Goal: Information Seeking & Learning: Learn about a topic

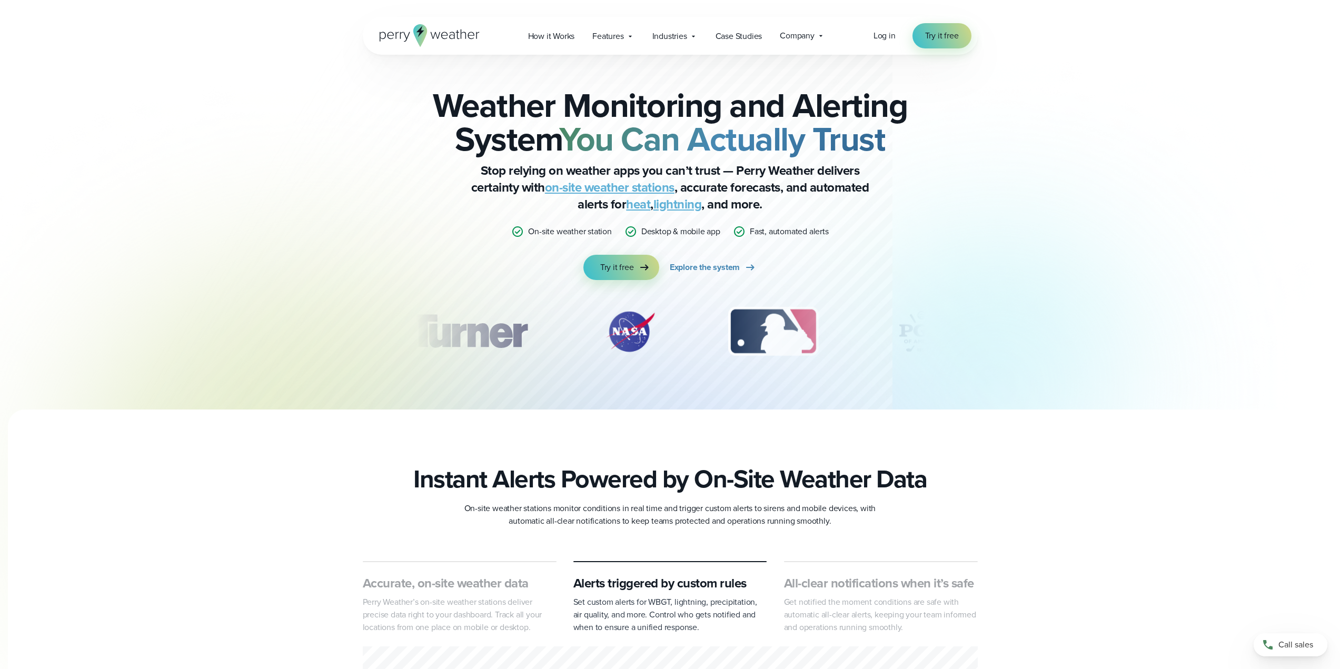
drag, startPoint x: 0, startPoint y: 0, endPoint x: 474, endPoint y: 30, distance: 475.4
click at [473, 30] on icon at bounding box center [430, 35] width 100 height 23
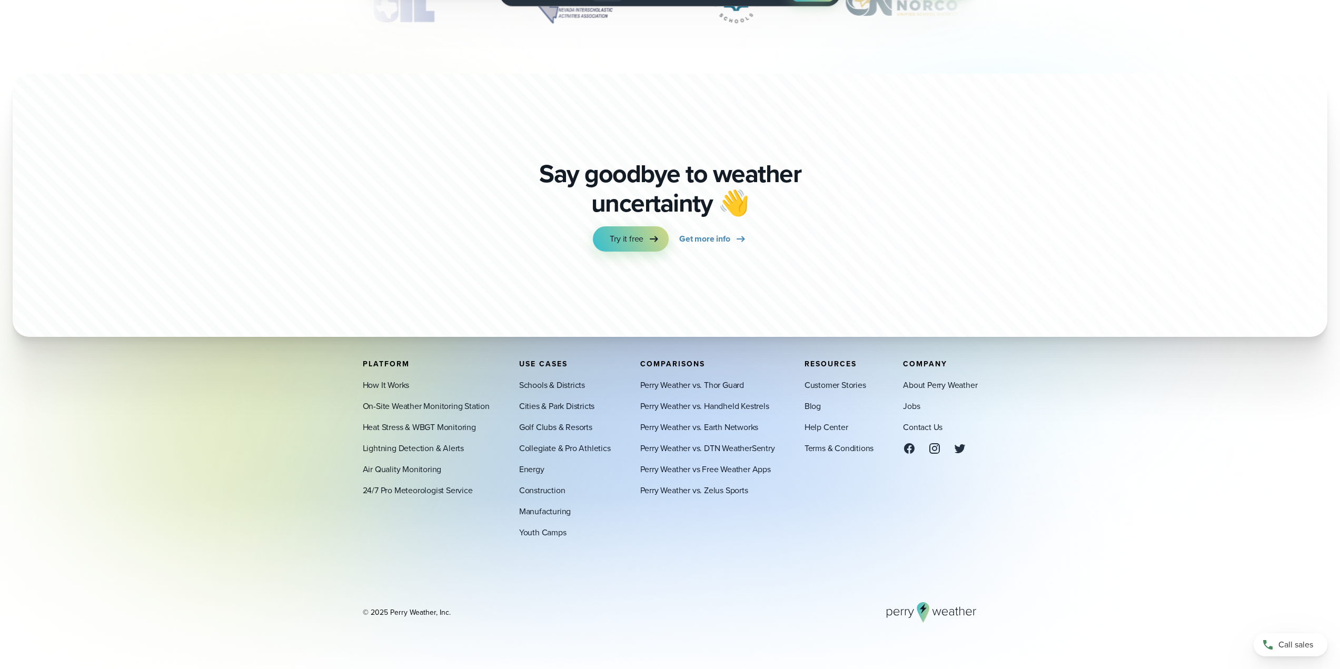
scroll to position [3929, 0]
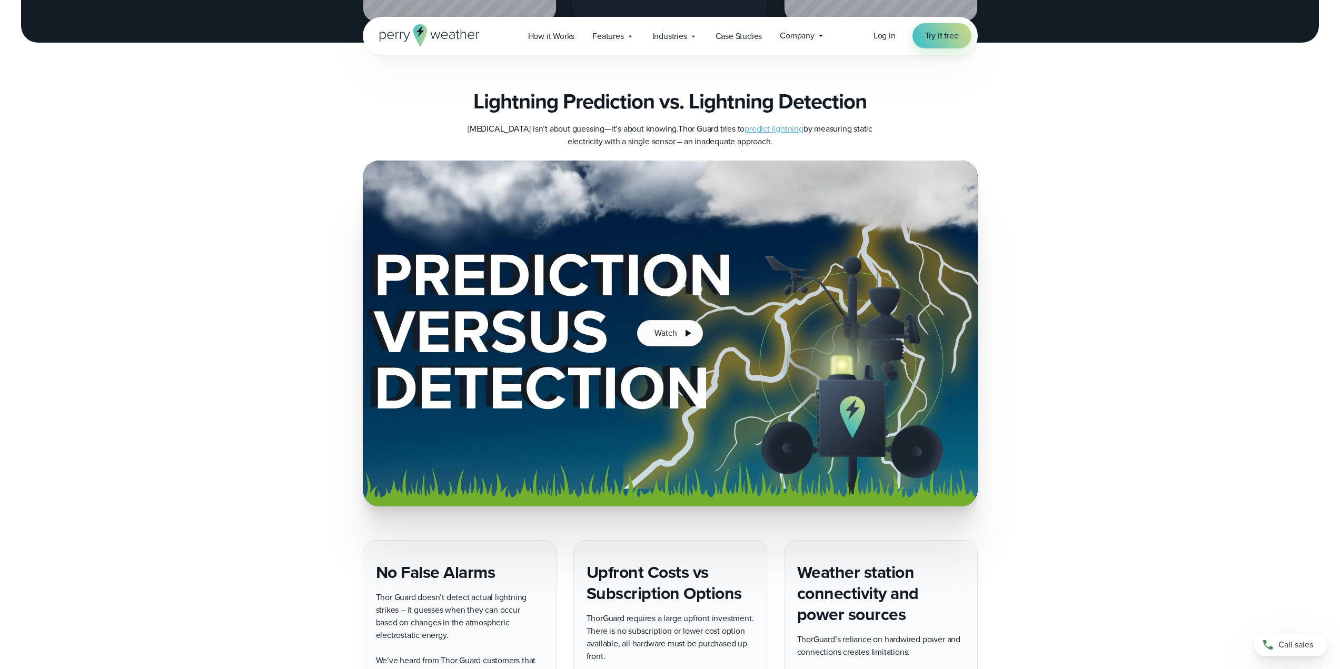
scroll to position [1632, 0]
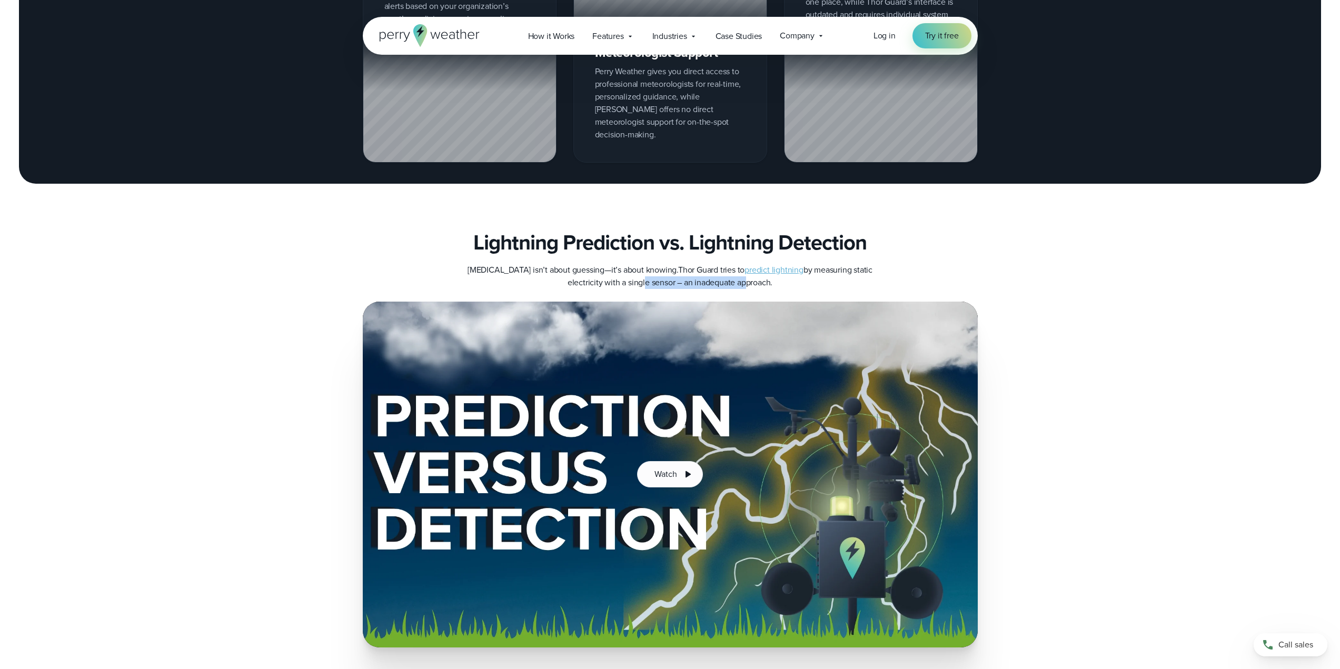
drag, startPoint x: 640, startPoint y: 272, endPoint x: 740, endPoint y: 273, distance: 100.6
click at [740, 273] on p "Lightning safety isn’t about guessing—it’s about knowing. Thor Guard tries to p…" at bounding box center [670, 276] width 421 height 25
drag, startPoint x: 603, startPoint y: 260, endPoint x: 773, endPoint y: 280, distance: 171.8
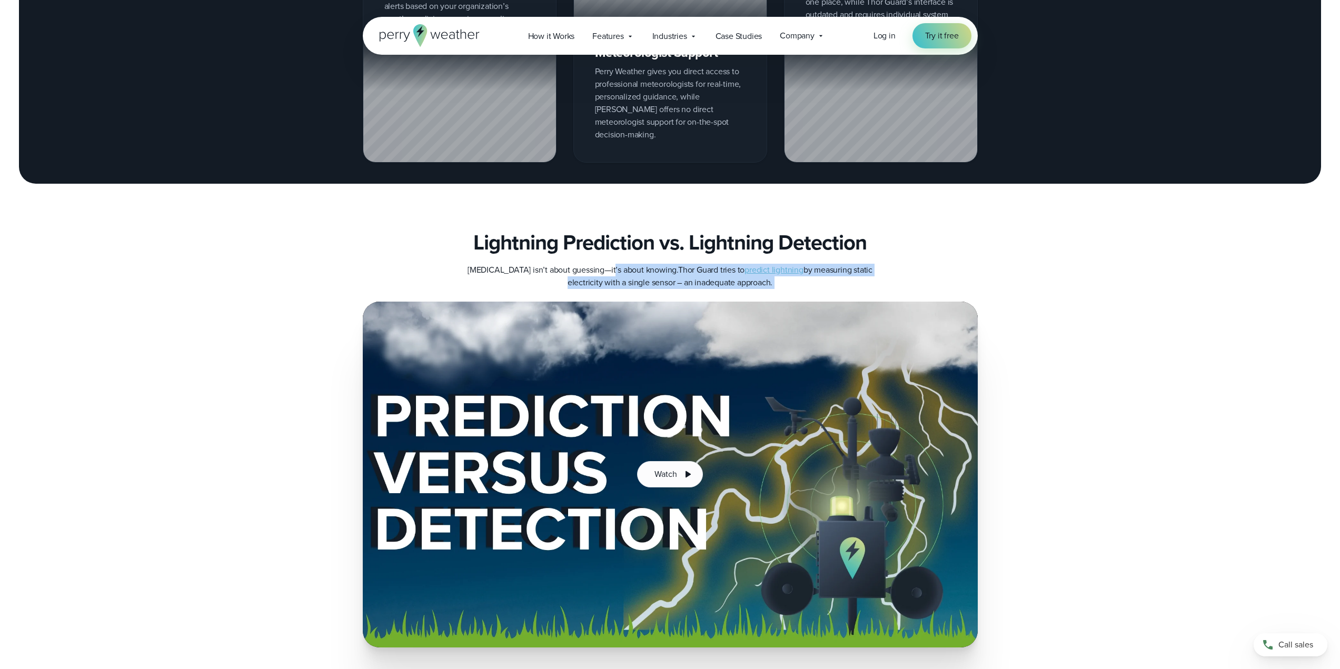
drag, startPoint x: 773, startPoint y: 279, endPoint x: 376, endPoint y: 254, distance: 398.3
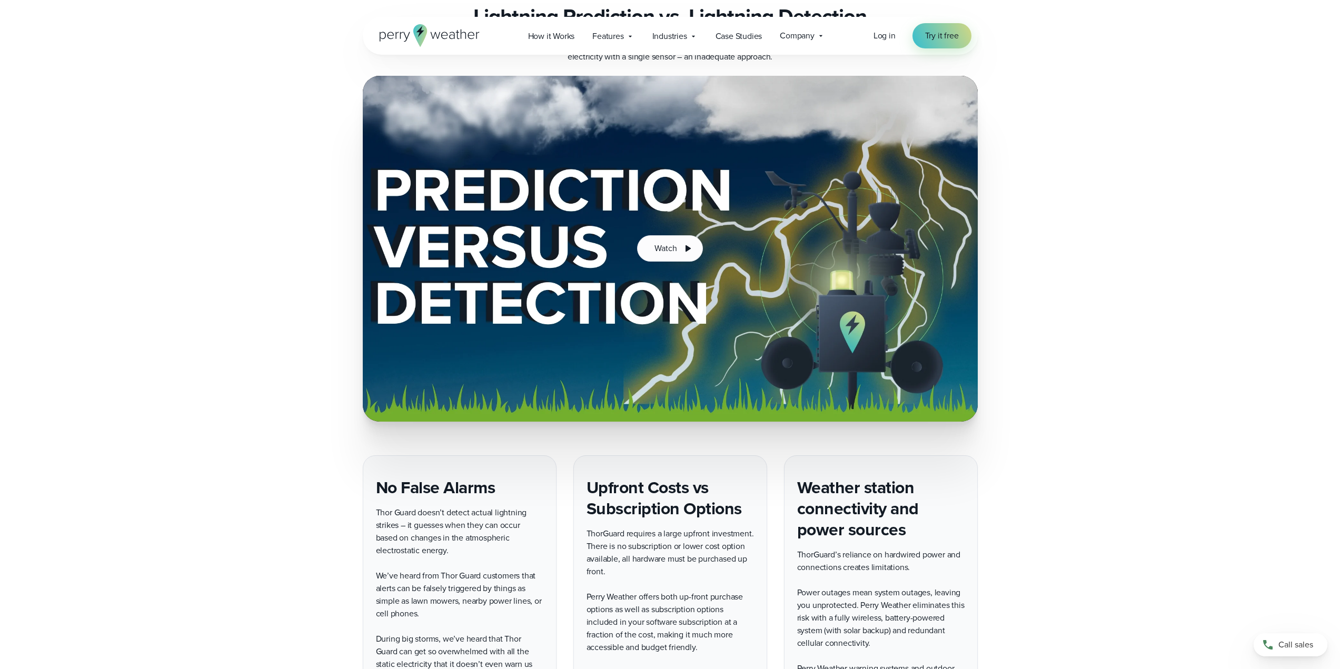
scroll to position [1896, 0]
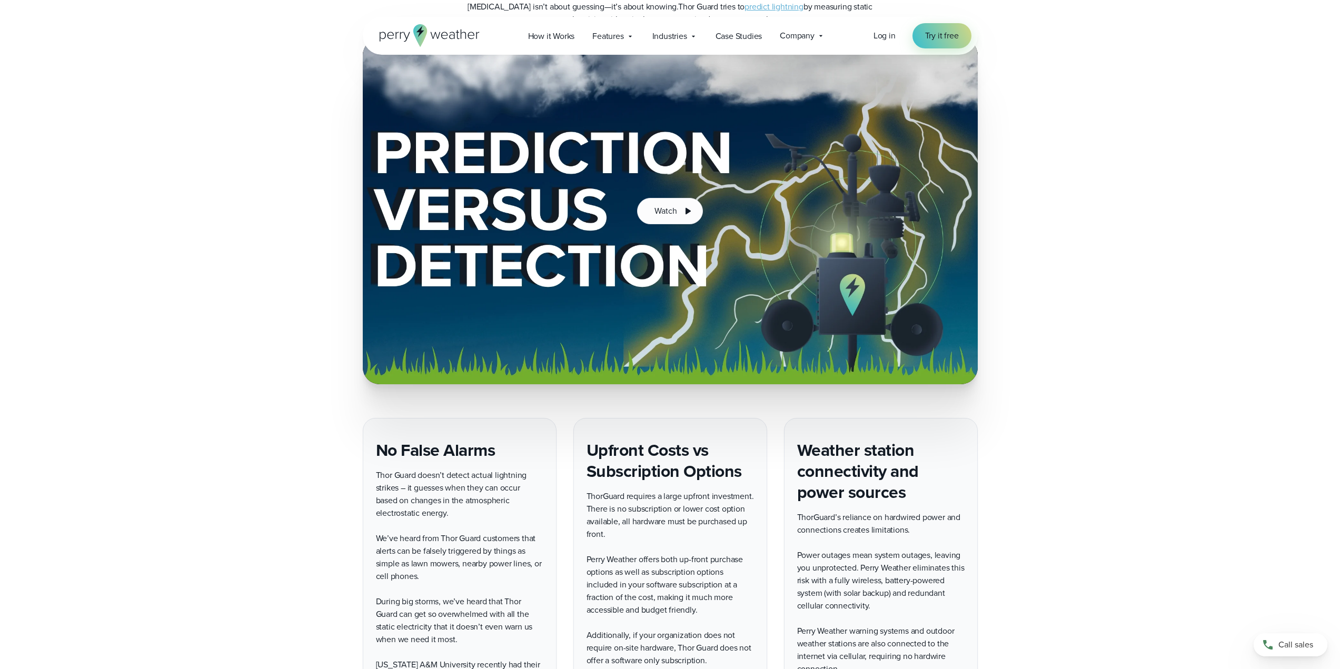
click at [1200, 231] on div "Watch" at bounding box center [670, 211] width 1340 height 346
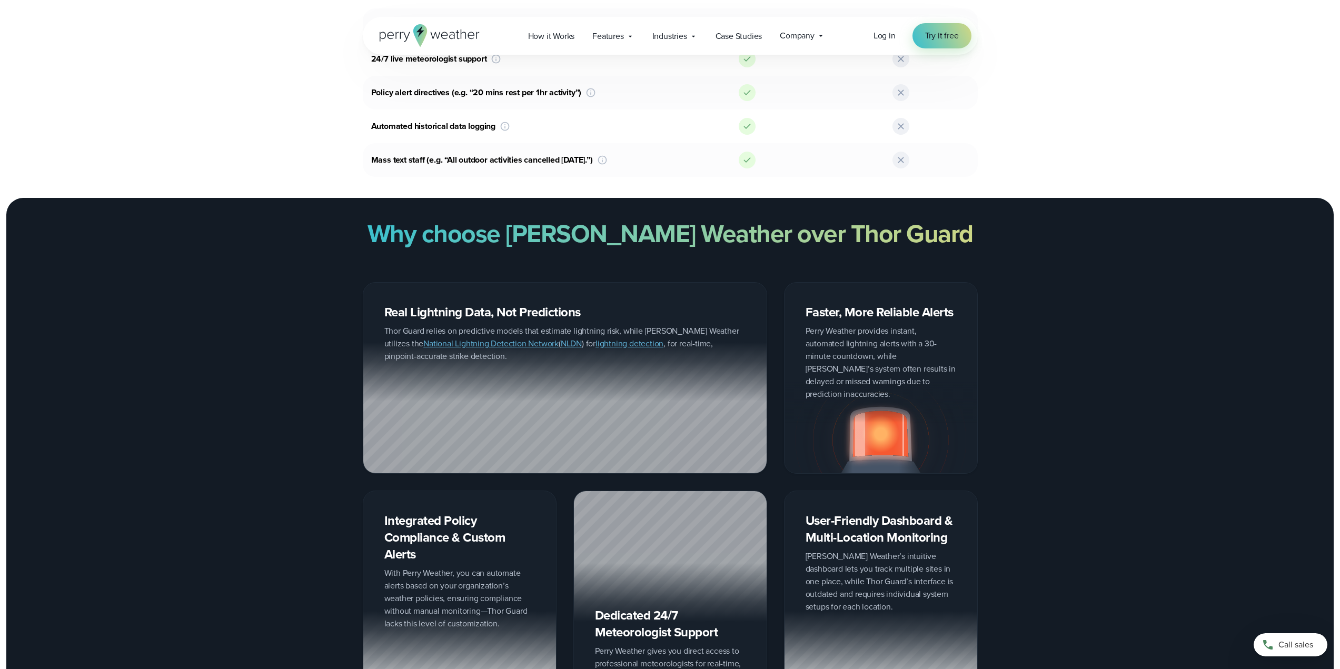
scroll to position [1000, 0]
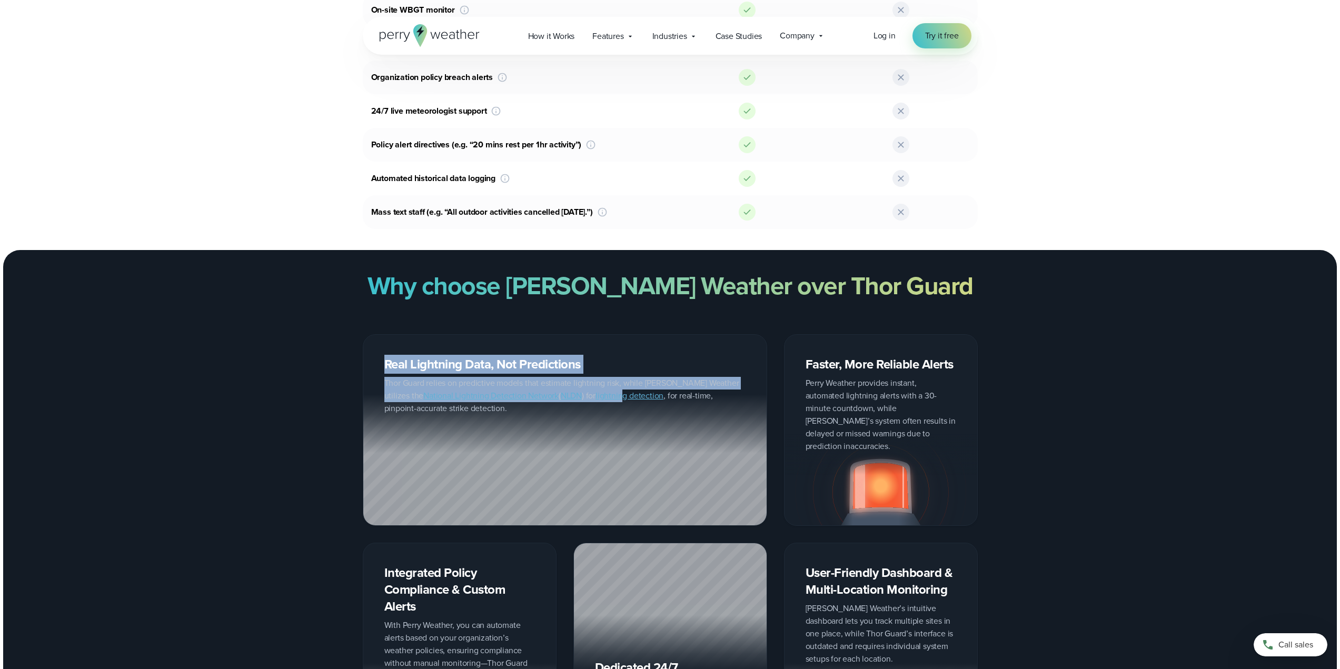
drag, startPoint x: 465, startPoint y: 385, endPoint x: 599, endPoint y: 394, distance: 134.1
click at [599, 394] on div "Real Lightning Data, Not Predictions Thor Guard relies on predictive models tha…" at bounding box center [565, 430] width 404 height 192
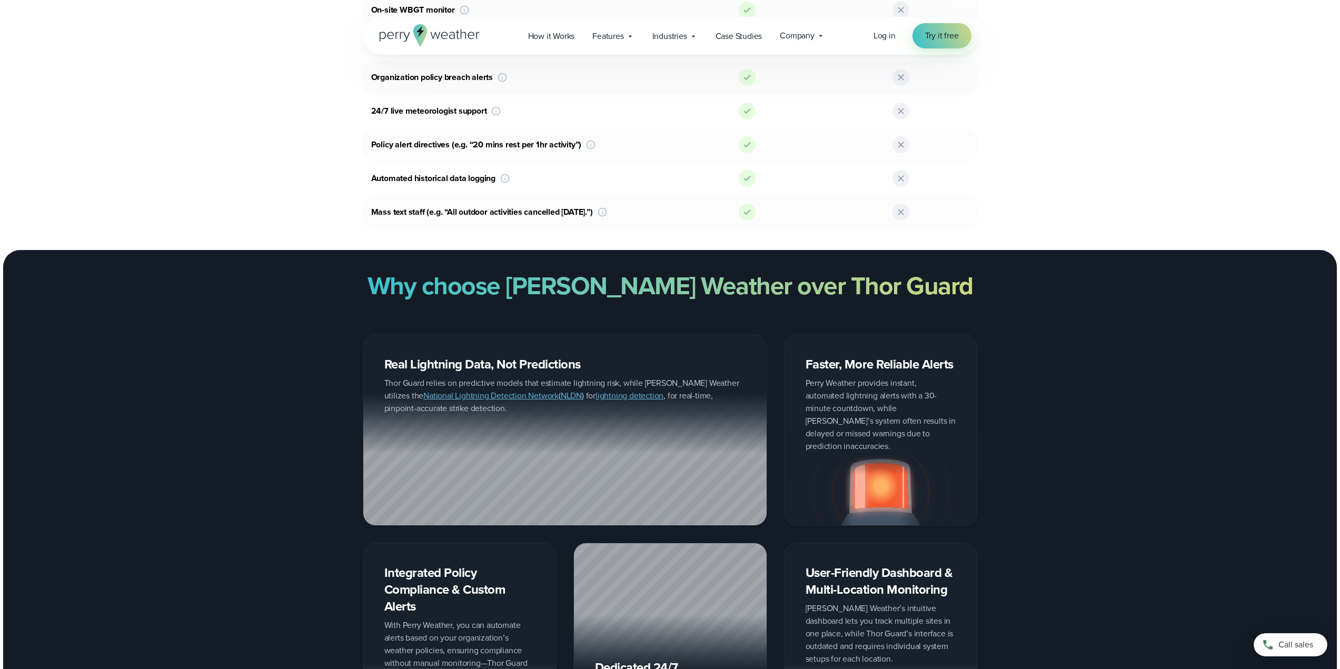
click at [609, 394] on div at bounding box center [564, 459] width 403 height 131
